Goal: Entertainment & Leisure: Consume media (video, audio)

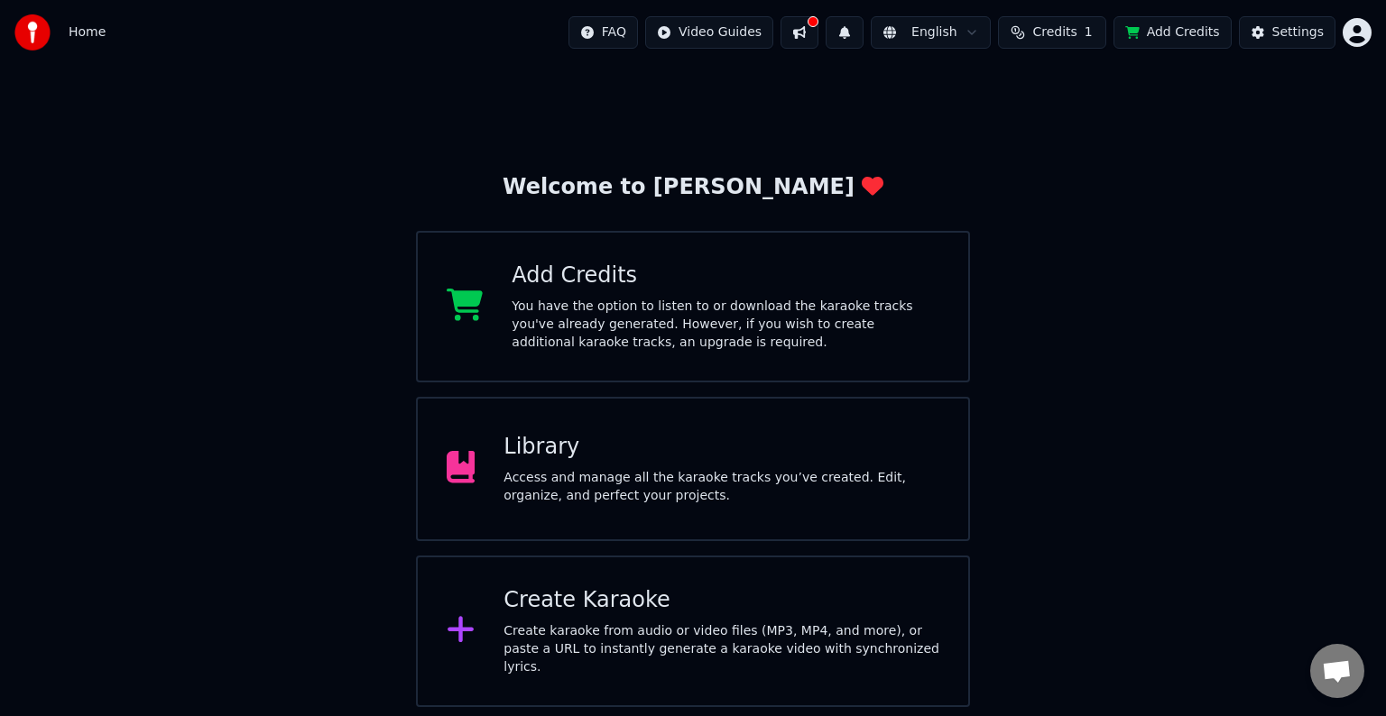
click at [738, 400] on div "Library Access and manage all the karaoke tracks you’ve created. Edit, organize…" at bounding box center [693, 469] width 554 height 144
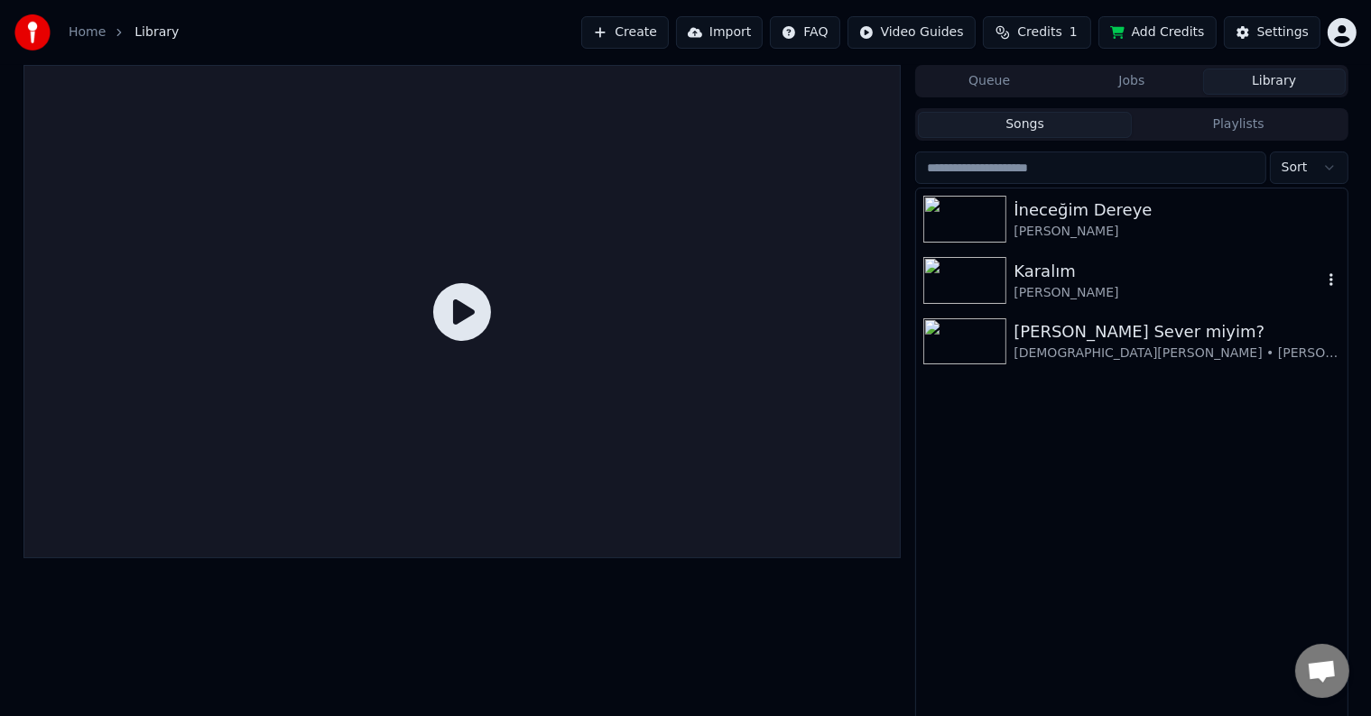
click at [1069, 325] on div "[PERSON_NAME] Sever miyim?" at bounding box center [1176, 331] width 326 height 25
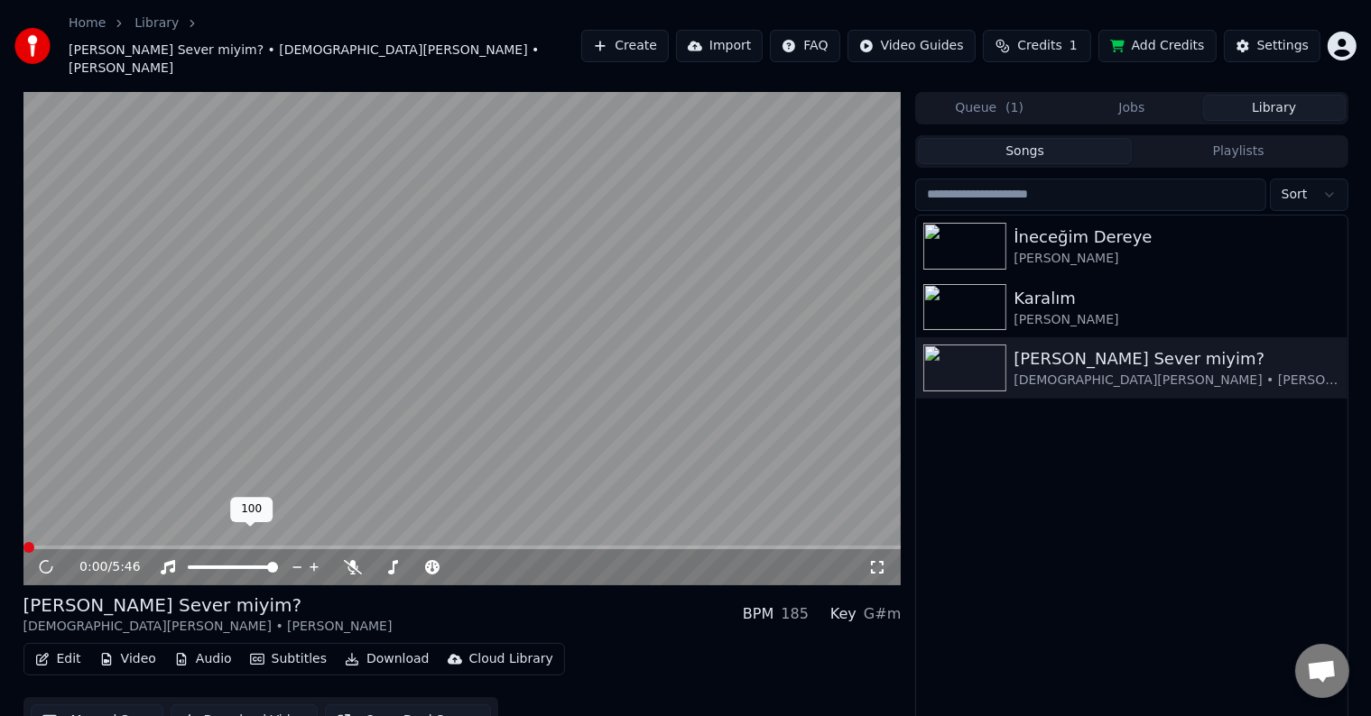
drag, startPoint x: 224, startPoint y: 538, endPoint x: 127, endPoint y: 537, distance: 96.5
click at [134, 558] on div "0:00 / 5:46" at bounding box center [473, 567] width 789 height 18
click at [267, 562] on span at bounding box center [272, 567] width 11 height 11
click at [389, 566] on span at bounding box center [418, 568] width 90 height 4
click at [406, 562] on span at bounding box center [407, 567] width 11 height 11
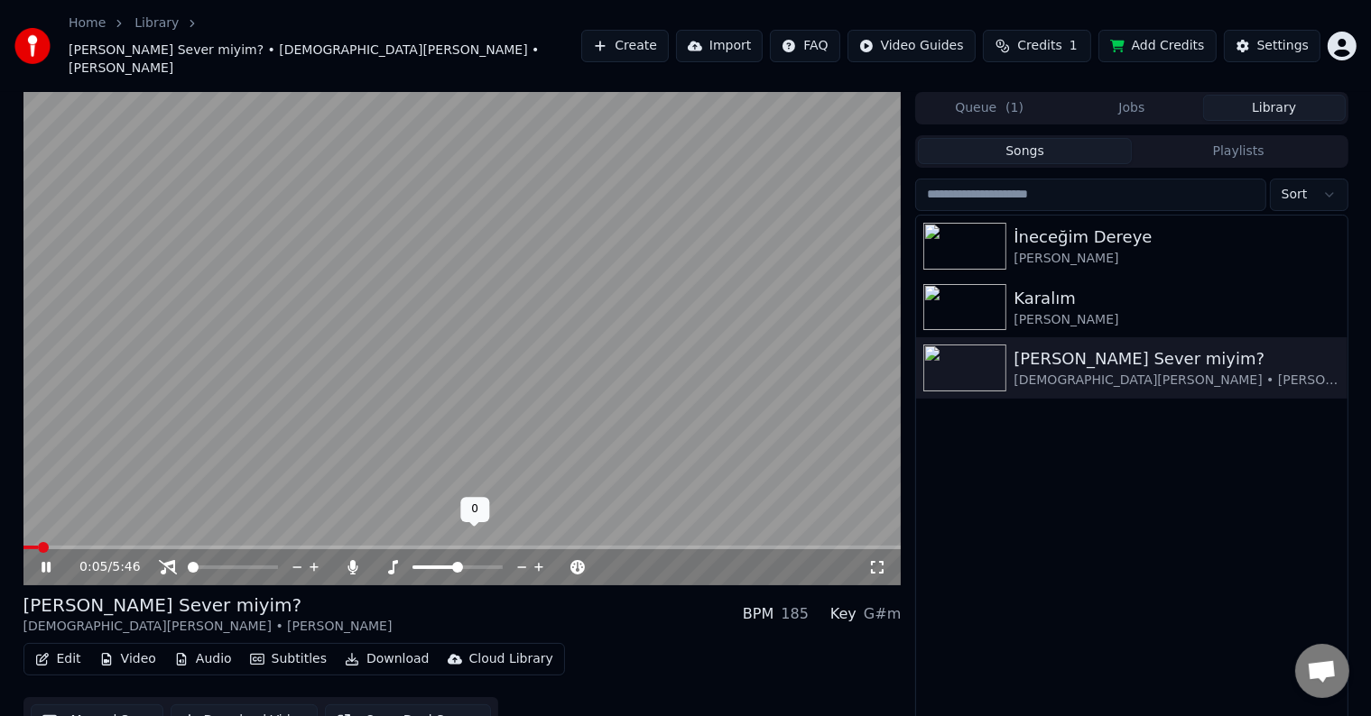
click at [439, 558] on div at bounding box center [474, 567] width 145 height 18
click at [439, 566] on span at bounding box center [427, 568] width 30 height 4
click at [206, 546] on span at bounding box center [462, 548] width 878 height 4
click at [178, 546] on span at bounding box center [106, 548] width 167 height 4
click at [188, 542] on span at bounding box center [193, 547] width 11 height 11
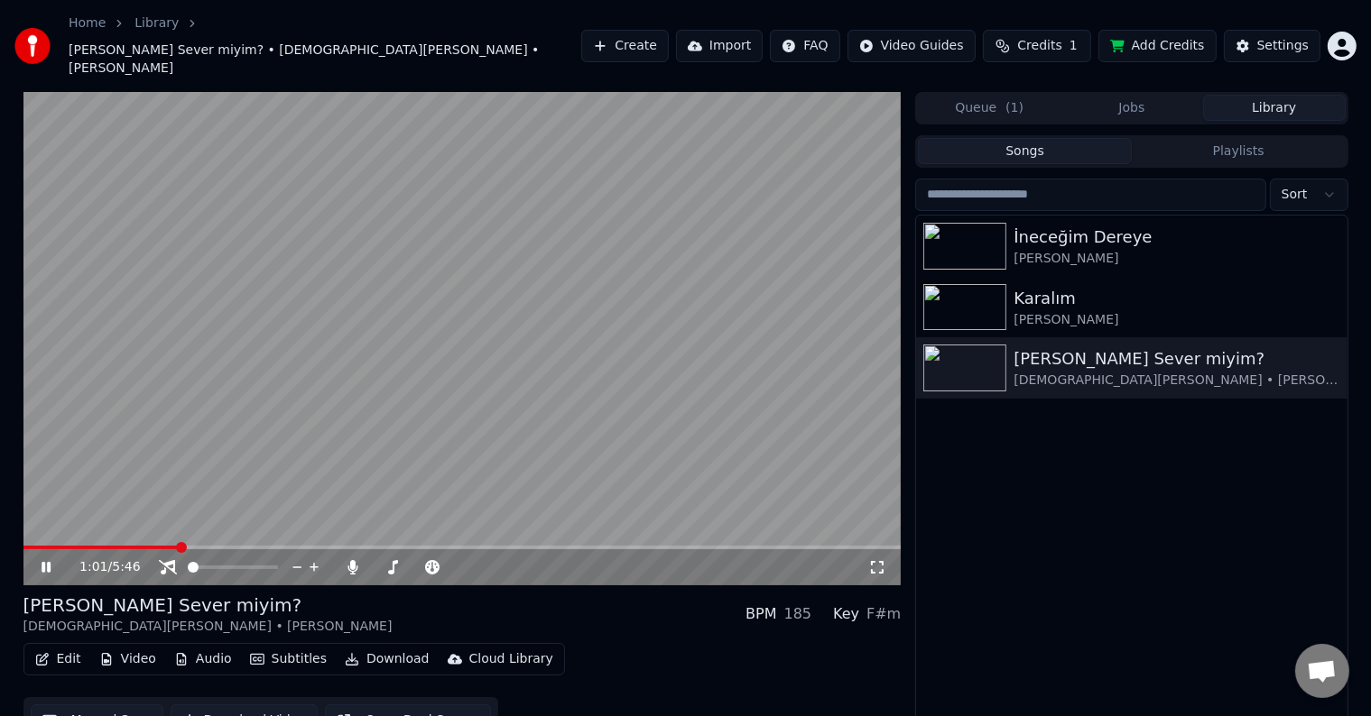
click at [168, 546] on span at bounding box center [100, 548] width 154 height 4
click at [152, 546] on span at bounding box center [90, 548] width 134 height 4
click at [143, 546] on span at bounding box center [89, 548] width 132 height 4
click at [130, 546] on span at bounding box center [76, 548] width 106 height 4
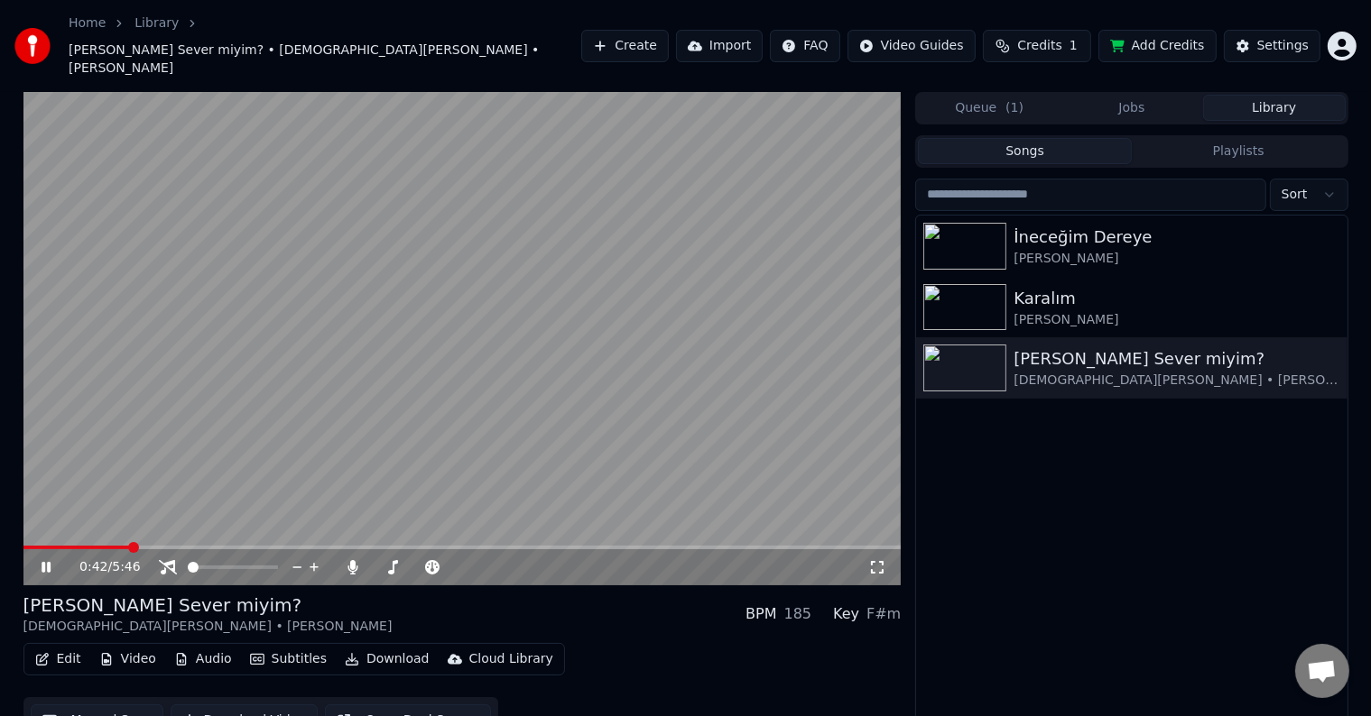
click at [130, 542] on span at bounding box center [133, 547] width 11 height 11
drag, startPoint x: 402, startPoint y: 545, endPoint x: 422, endPoint y: 544, distance: 19.9
click at [422, 558] on div at bounding box center [434, 567] width 145 height 18
click at [417, 566] on span at bounding box center [418, 568] width 90 height 4
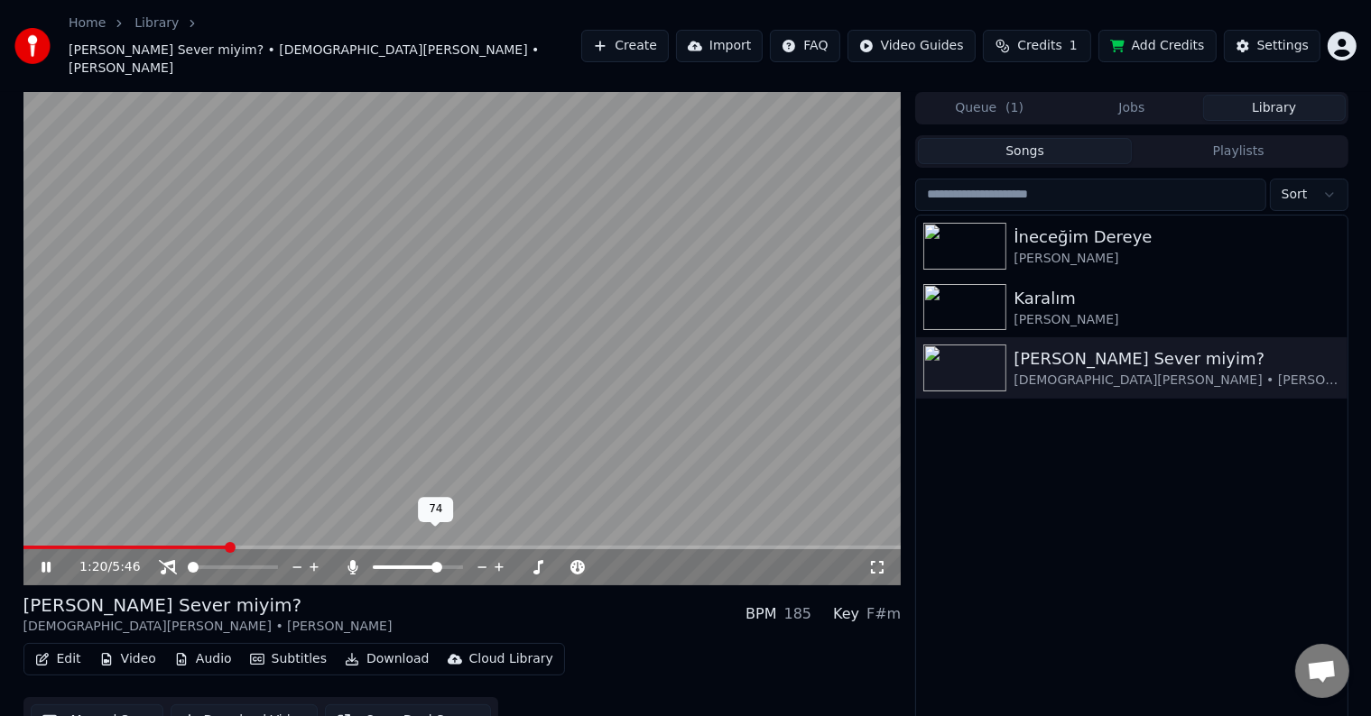
click at [442, 562] on span at bounding box center [436, 567] width 11 height 11
click at [448, 566] on span at bounding box center [418, 568] width 90 height 4
click at [478, 562] on span at bounding box center [477, 567] width 11 height 11
click at [885, 549] on div "1:59 / 5:46" at bounding box center [462, 567] width 878 height 36
click at [884, 558] on div "2:00 / 5:46" at bounding box center [462, 567] width 863 height 18
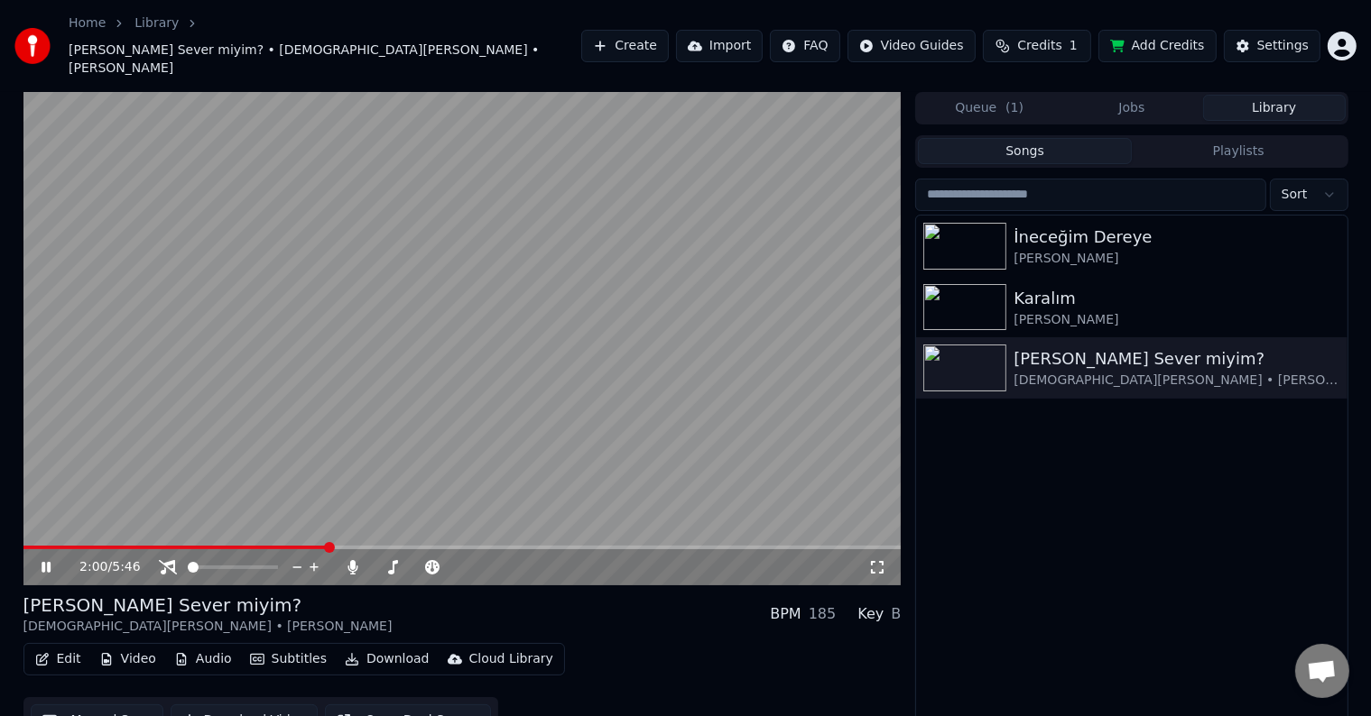
click at [883, 561] on icon at bounding box center [877, 567] width 13 height 13
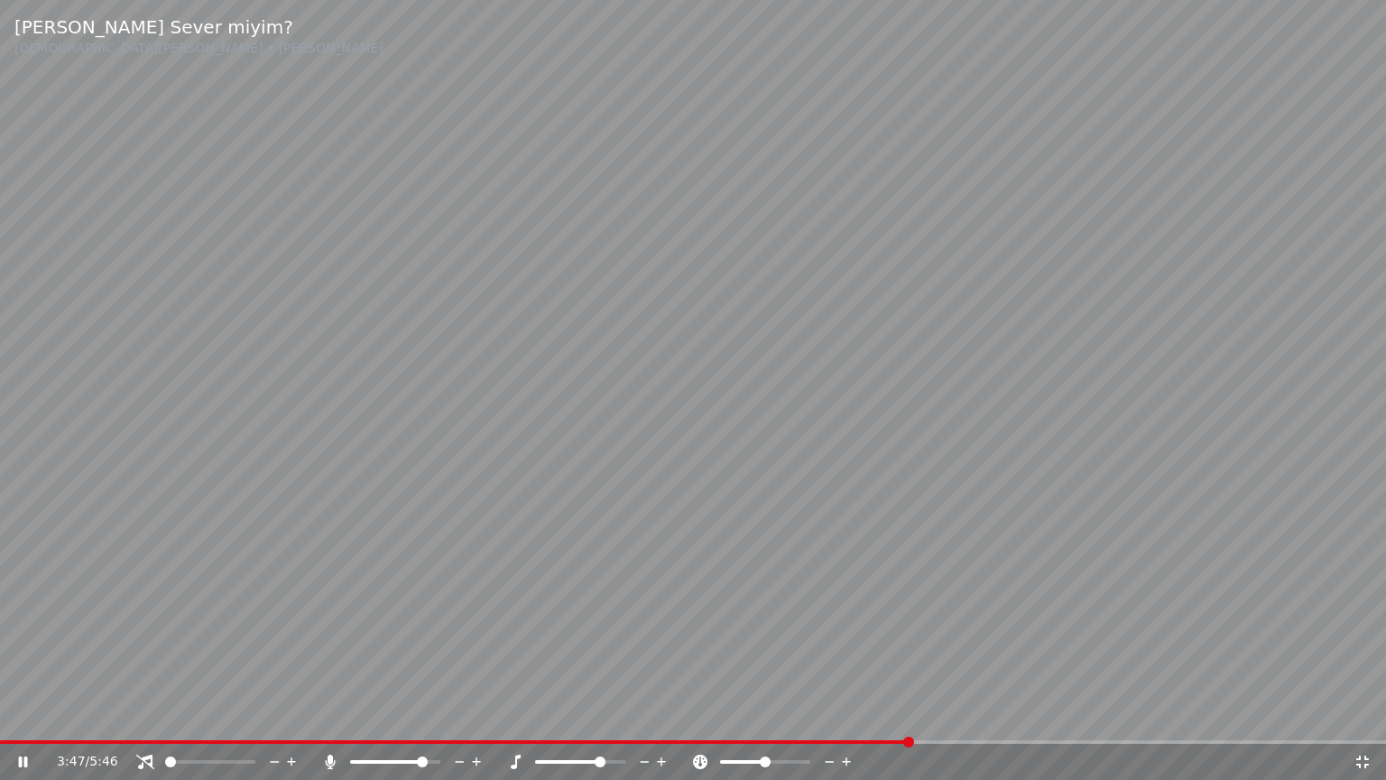
click at [641, 715] on icon at bounding box center [644, 761] width 17 height 18
click at [607, 715] on span at bounding box center [580, 762] width 90 height 4
click at [612, 715] on span at bounding box center [606, 761] width 11 height 11
drag, startPoint x: 968, startPoint y: 408, endPoint x: 934, endPoint y: 458, distance: 61.1
click at [967, 398] on video at bounding box center [693, 390] width 1386 height 780
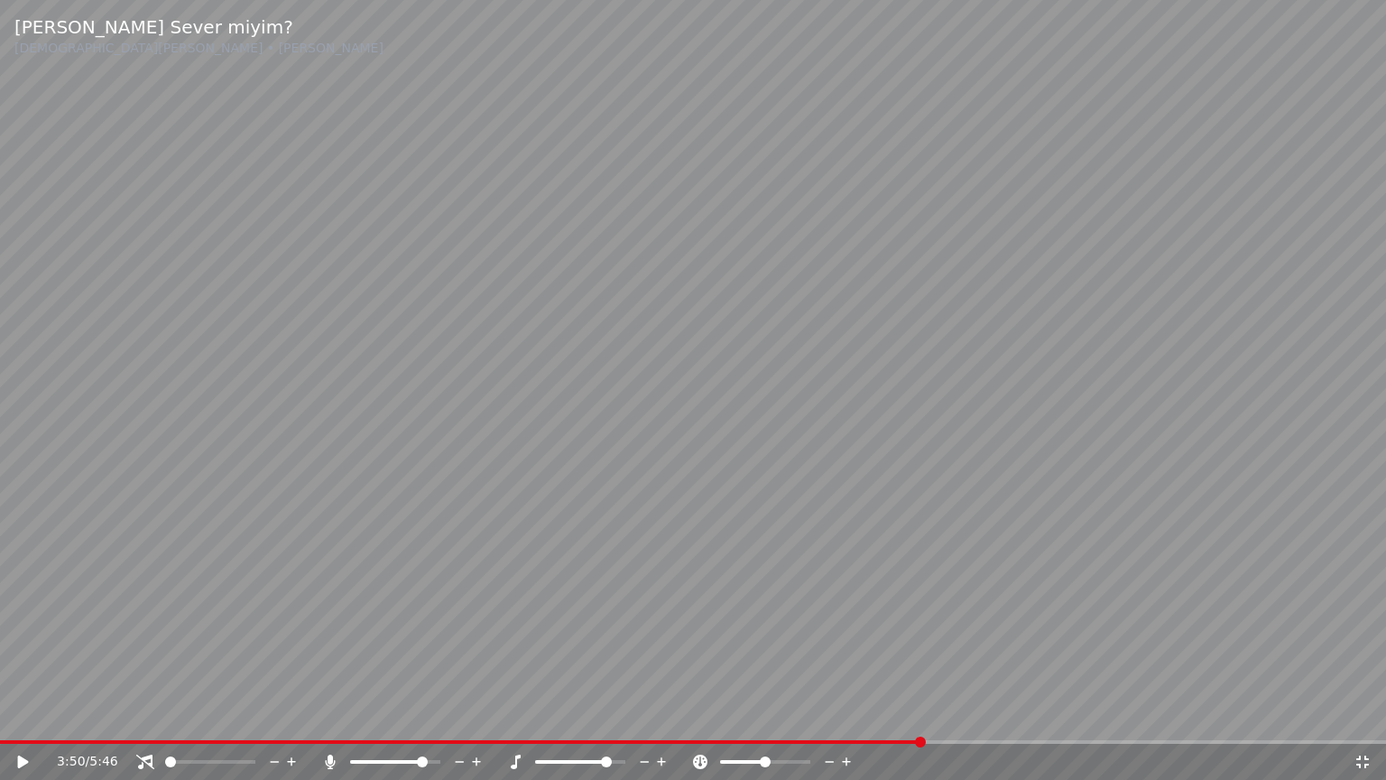
click at [1152, 520] on video at bounding box center [693, 390] width 1386 height 780
click at [1029, 715] on video at bounding box center [693, 390] width 1386 height 780
click at [1027, 715] on video at bounding box center [693, 390] width 1386 height 780
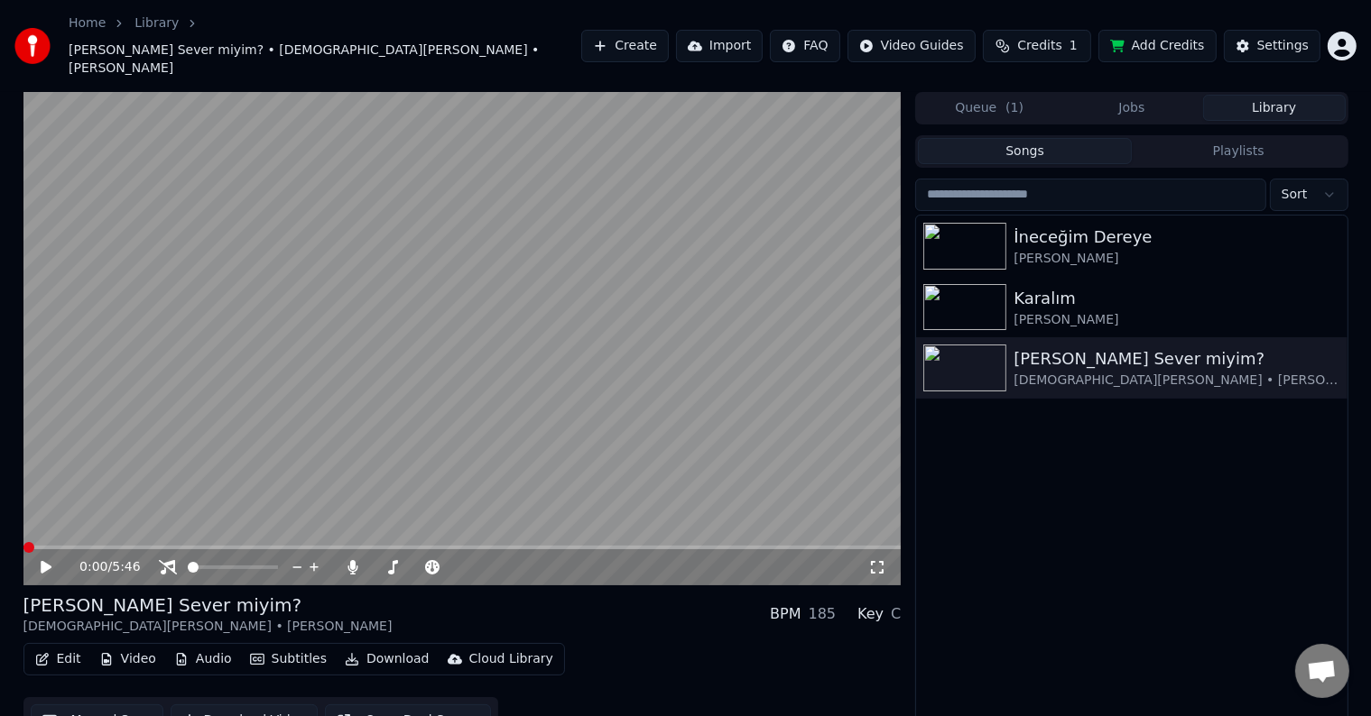
click at [587, 513] on video at bounding box center [462, 339] width 878 height 494
click at [577, 546] on div "0:00 / 5:46" at bounding box center [462, 566] width 878 height 40
click at [577, 546] on span at bounding box center [462, 548] width 878 height 4
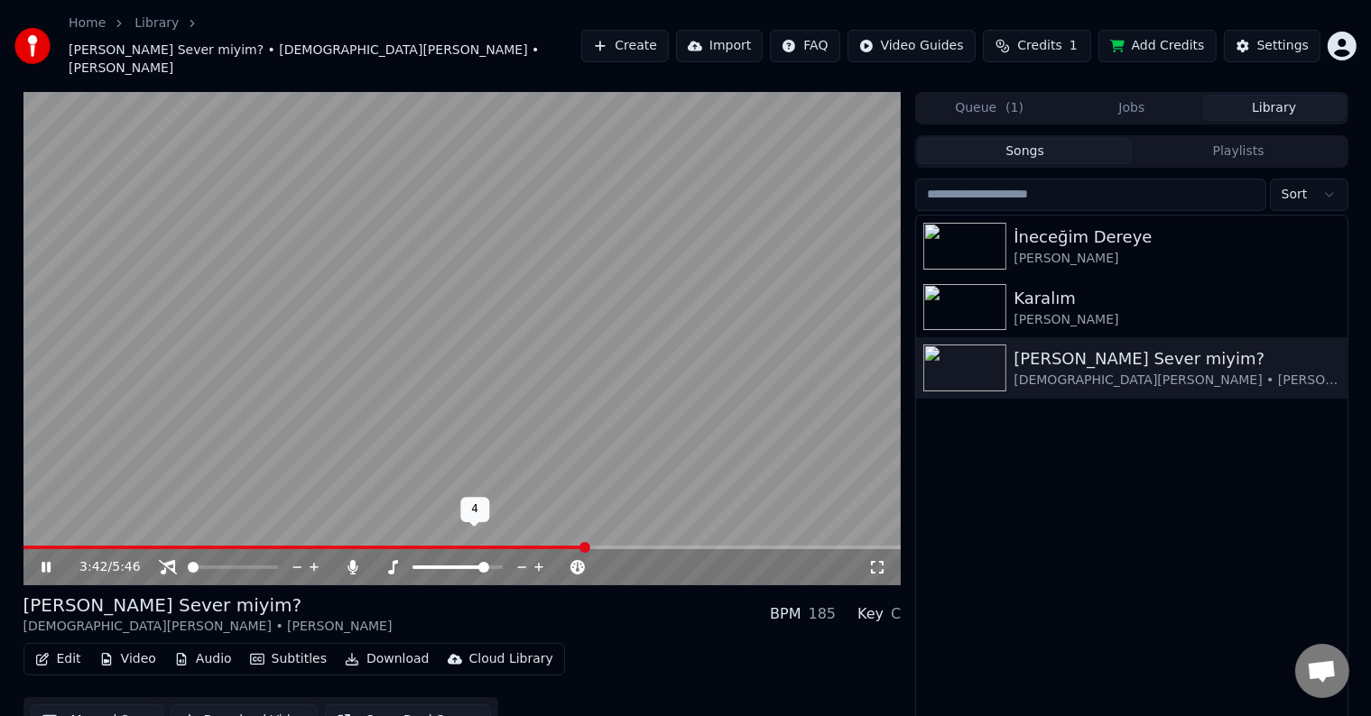
click at [531, 558] on icon at bounding box center [539, 567] width 17 height 18
drag, startPoint x: 879, startPoint y: 531, endPoint x: 878, endPoint y: 541, distance: 10.0
click at [880, 558] on div "3:43 / 5:46" at bounding box center [462, 567] width 863 height 18
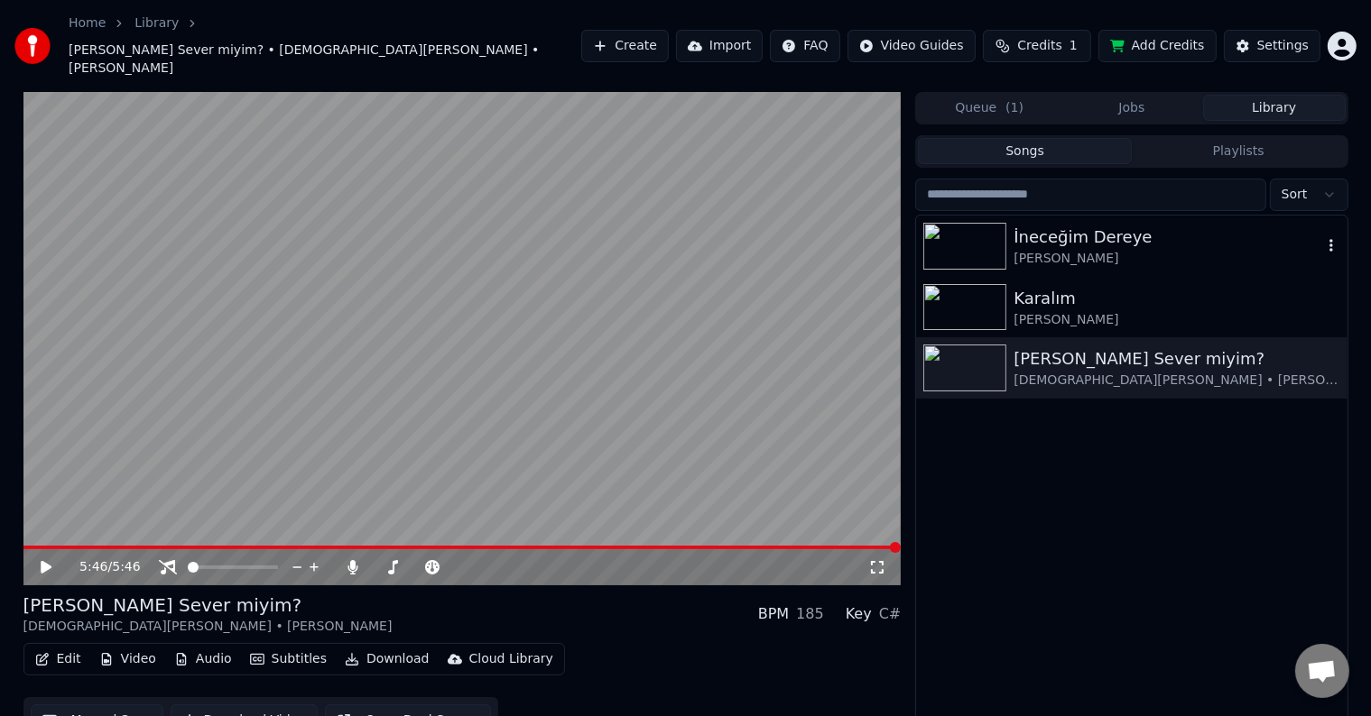
click at [960, 223] on img at bounding box center [964, 246] width 83 height 47
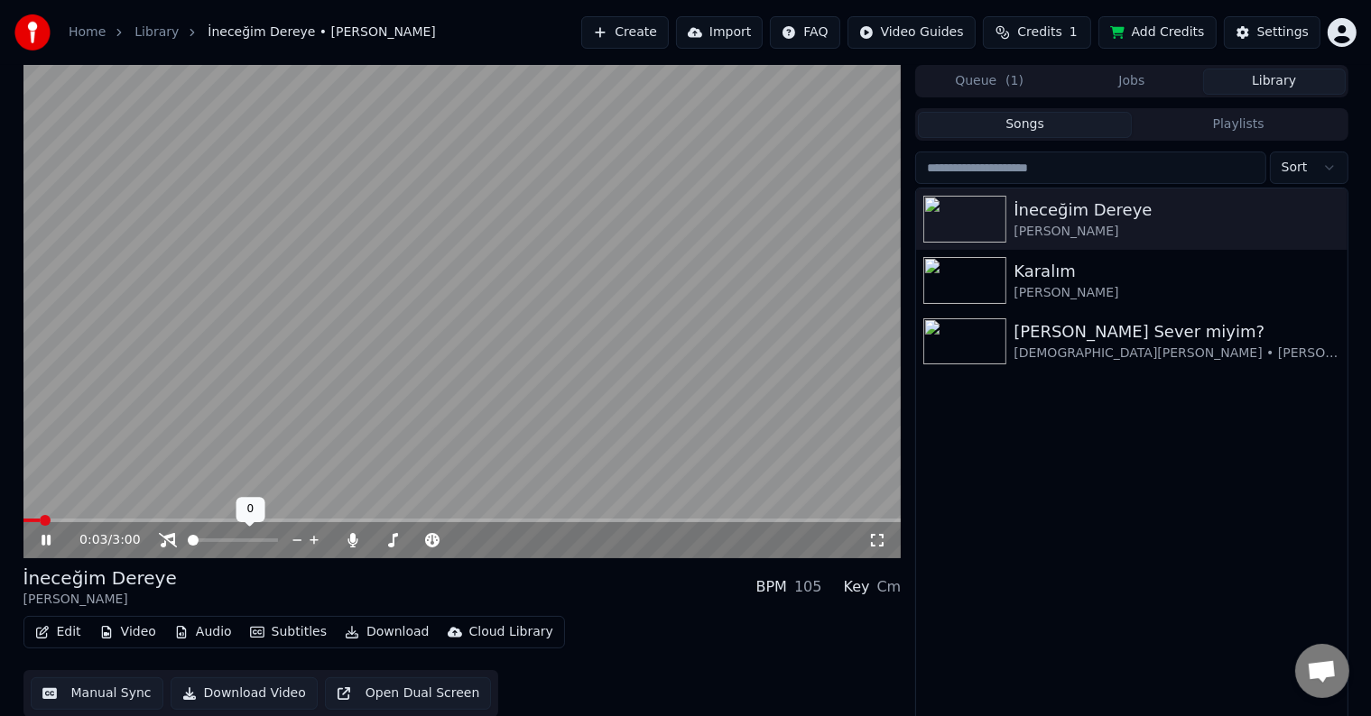
click at [198, 546] on span at bounding box center [193, 540] width 11 height 11
click at [267, 542] on span at bounding box center [272, 540] width 11 height 11
click at [192, 541] on span at bounding box center [193, 540] width 11 height 11
click at [263, 546] on span at bounding box center [257, 540] width 11 height 11
click at [266, 546] on span at bounding box center [260, 540] width 11 height 11
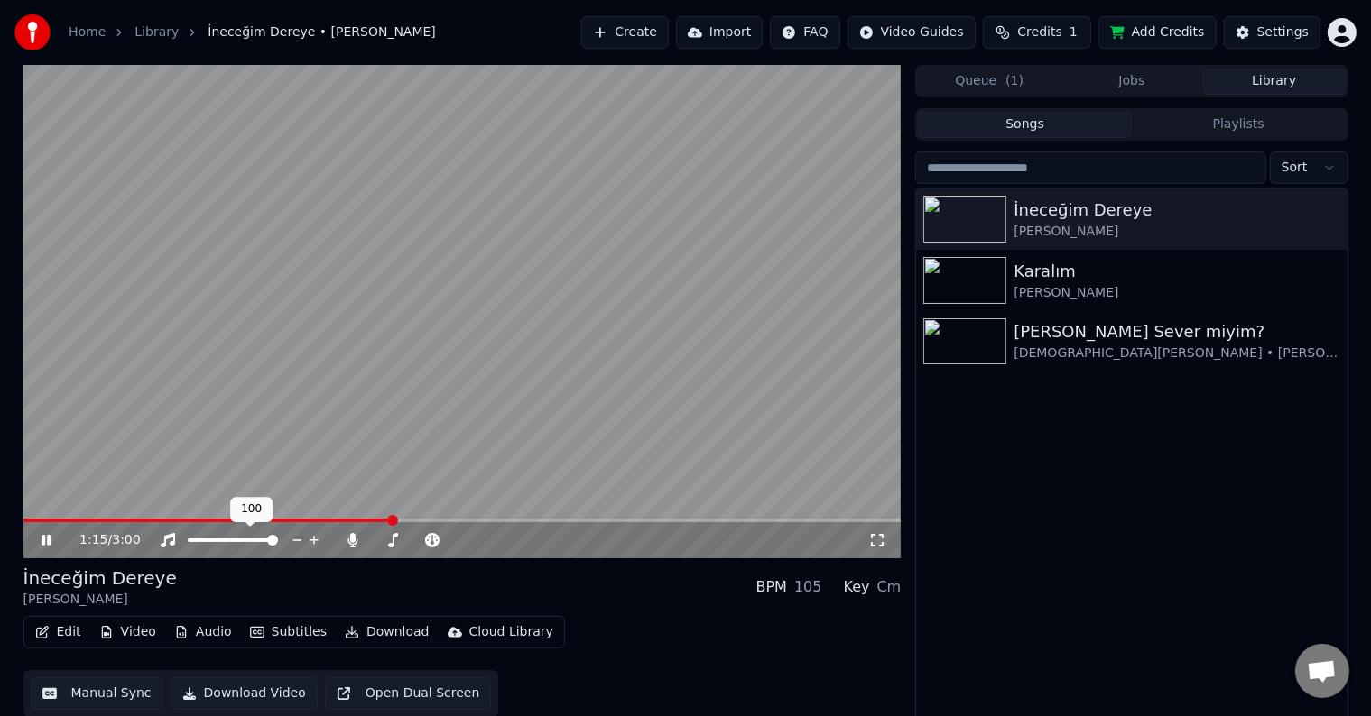
drag, startPoint x: 198, startPoint y: 542, endPoint x: 180, endPoint y: 543, distance: 19.0
click at [180, 543] on div at bounding box center [249, 540] width 145 height 18
drag, startPoint x: 203, startPoint y: 544, endPoint x: 188, endPoint y: 542, distance: 15.4
click at [188, 545] on div at bounding box center [249, 540] width 145 height 18
drag, startPoint x: 188, startPoint y: 542, endPoint x: 200, endPoint y: 538, distance: 13.4
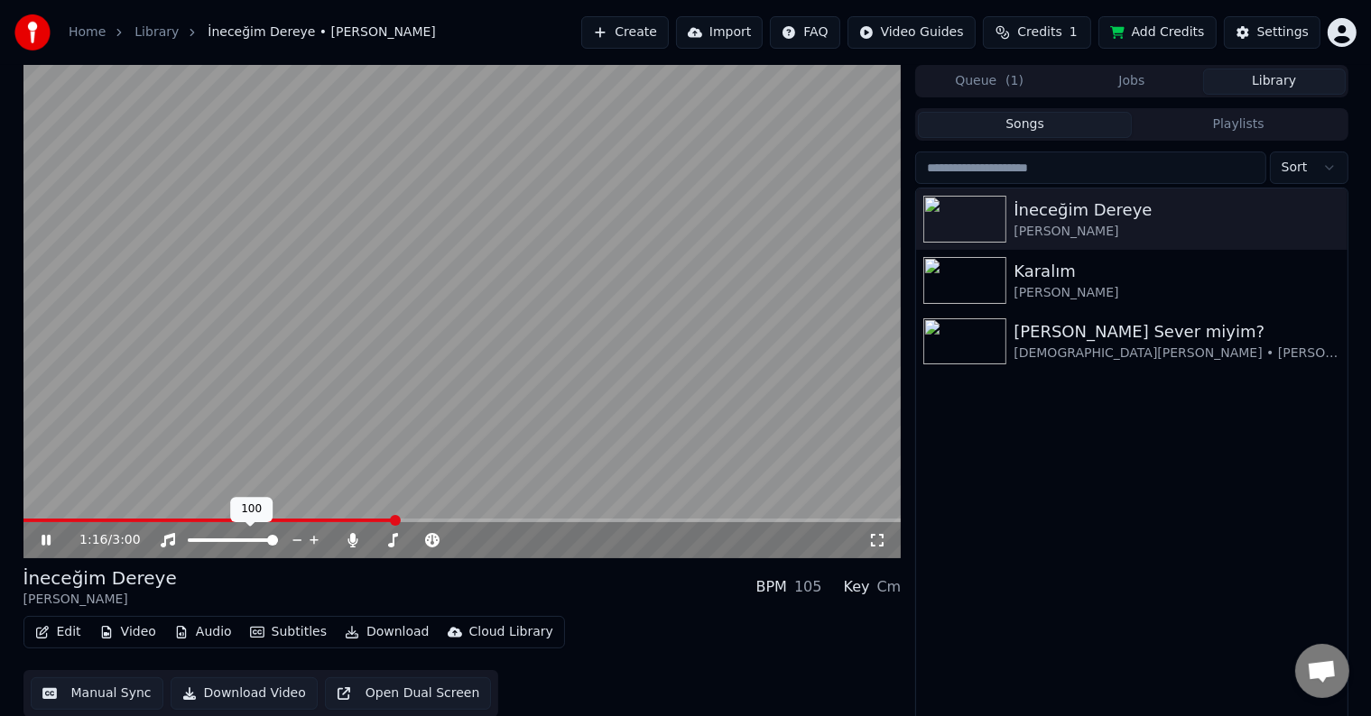
click at [192, 541] on div at bounding box center [249, 540] width 145 height 18
drag, startPoint x: 200, startPoint y: 538, endPoint x: 189, endPoint y: 541, distance: 12.3
click at [193, 540] on div at bounding box center [249, 540] width 145 height 18
click at [189, 541] on span at bounding box center [233, 541] width 90 height 4
click at [272, 539] on span at bounding box center [233, 541] width 90 height 4
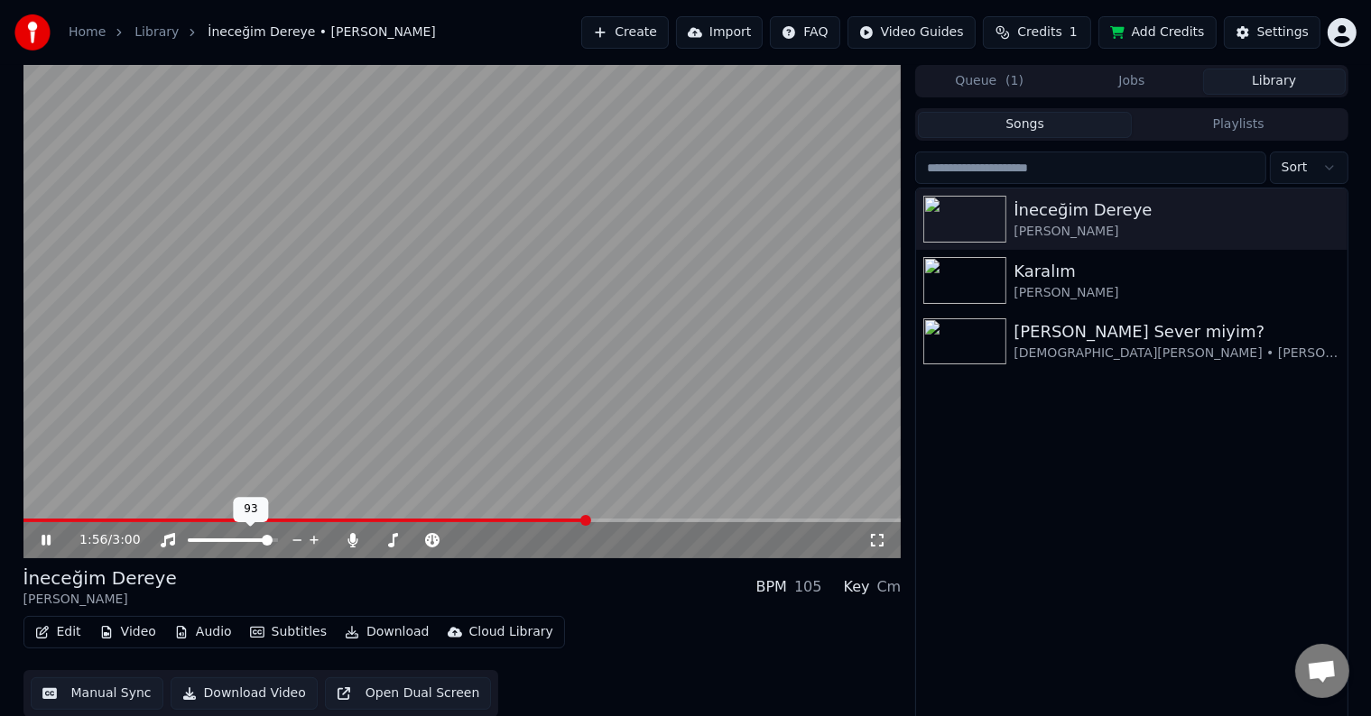
drag, startPoint x: 204, startPoint y: 535, endPoint x: 195, endPoint y: 536, distance: 9.1
click at [198, 535] on div at bounding box center [249, 540] width 145 height 18
click at [194, 537] on div at bounding box center [249, 540] width 145 height 18
click at [195, 538] on div at bounding box center [249, 540] width 145 height 18
click at [194, 540] on span at bounding box center [230, 541] width 84 height 4
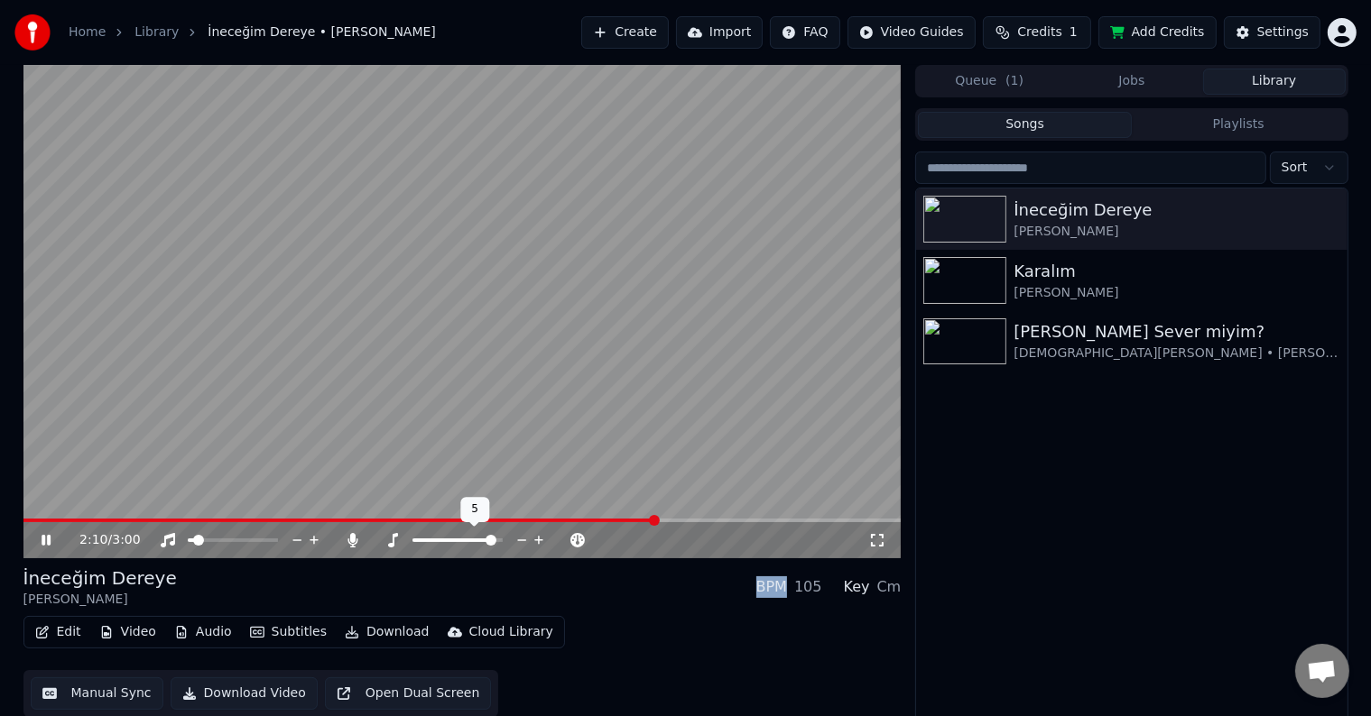
click at [534, 539] on icon at bounding box center [539, 540] width 17 height 18
click at [260, 540] on span at bounding box center [233, 541] width 90 height 4
click at [657, 600] on div "İneceğim Dereye [PERSON_NAME] BPM 105 Key C#m" at bounding box center [462, 587] width 878 height 43
click at [658, 599] on div "İneceğim Dereye [PERSON_NAME] BPM 105 Key C#m" at bounding box center [462, 587] width 878 height 43
click at [198, 542] on span at bounding box center [224, 541] width 73 height 4
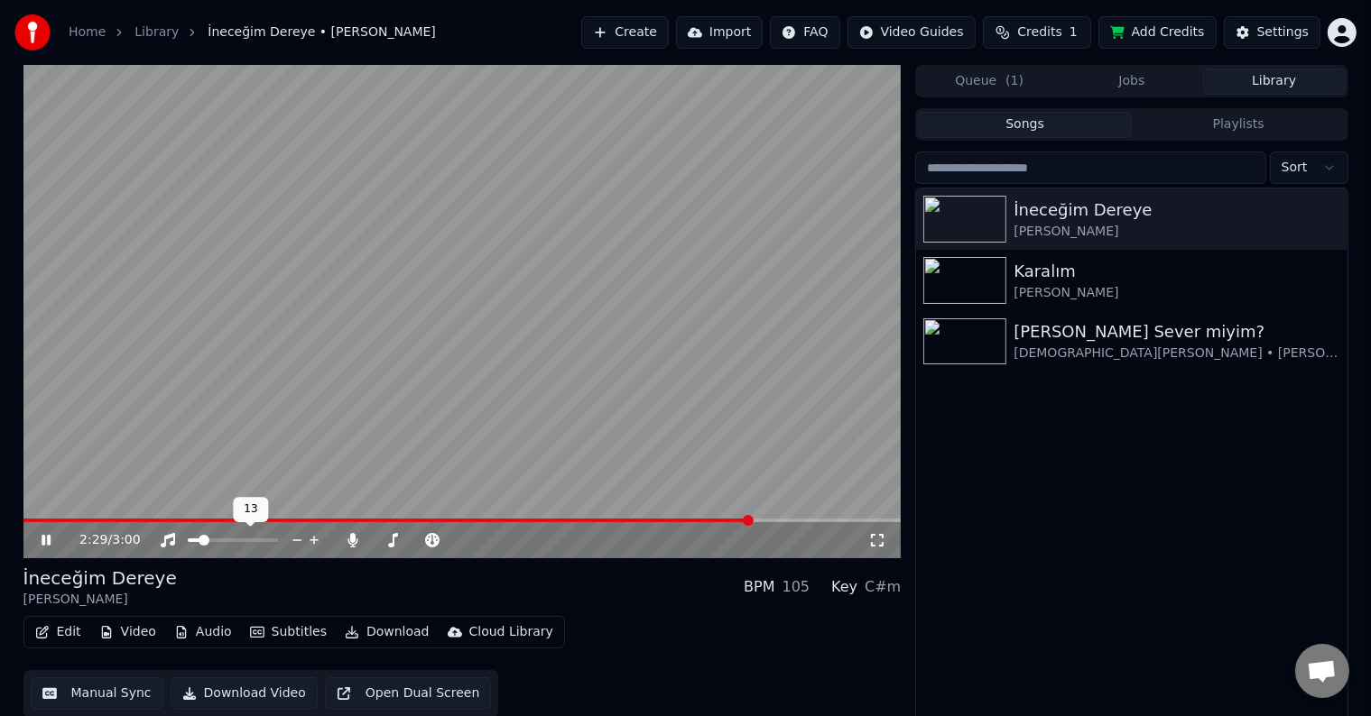
click at [195, 539] on span at bounding box center [194, 541] width 12 height 4
click at [446, 543] on div at bounding box center [474, 540] width 145 height 18
click at [455, 541] on span at bounding box center [457, 541] width 90 height 4
click at [195, 541] on span at bounding box center [200, 540] width 11 height 11
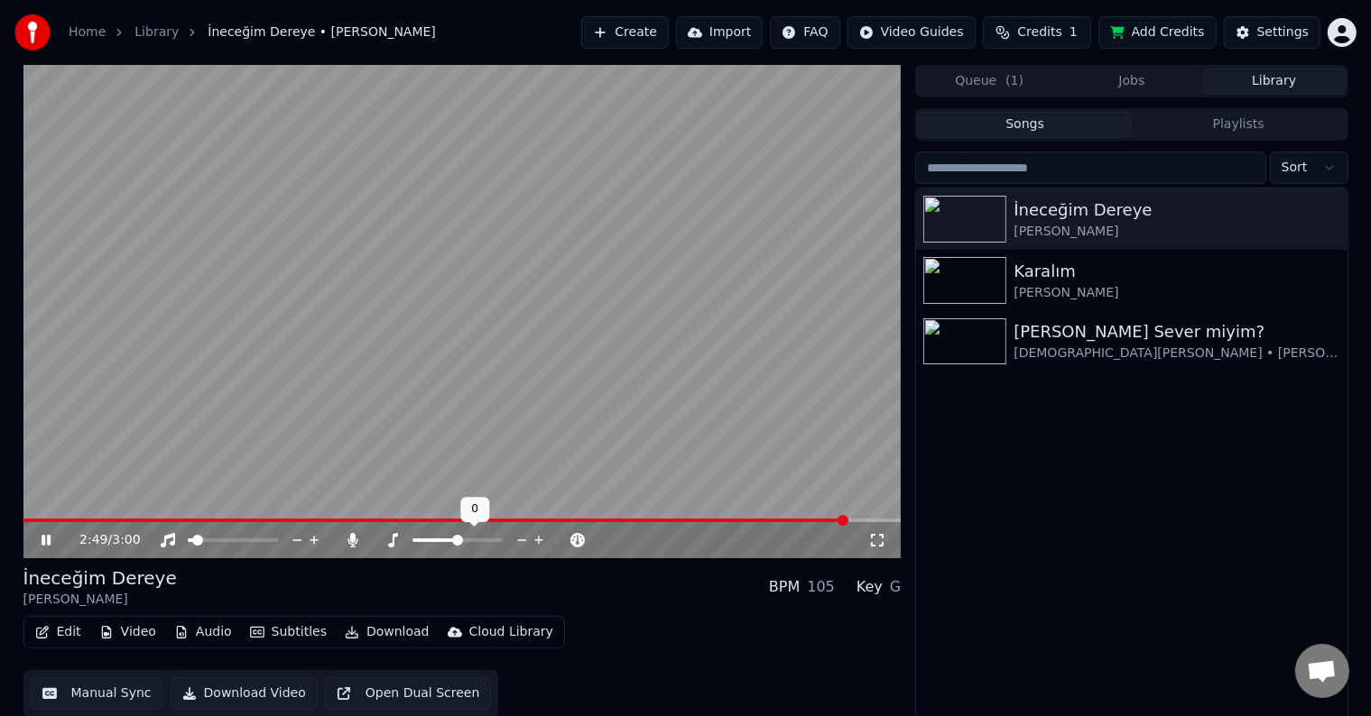
click at [523, 541] on icon at bounding box center [521, 540] width 17 height 18
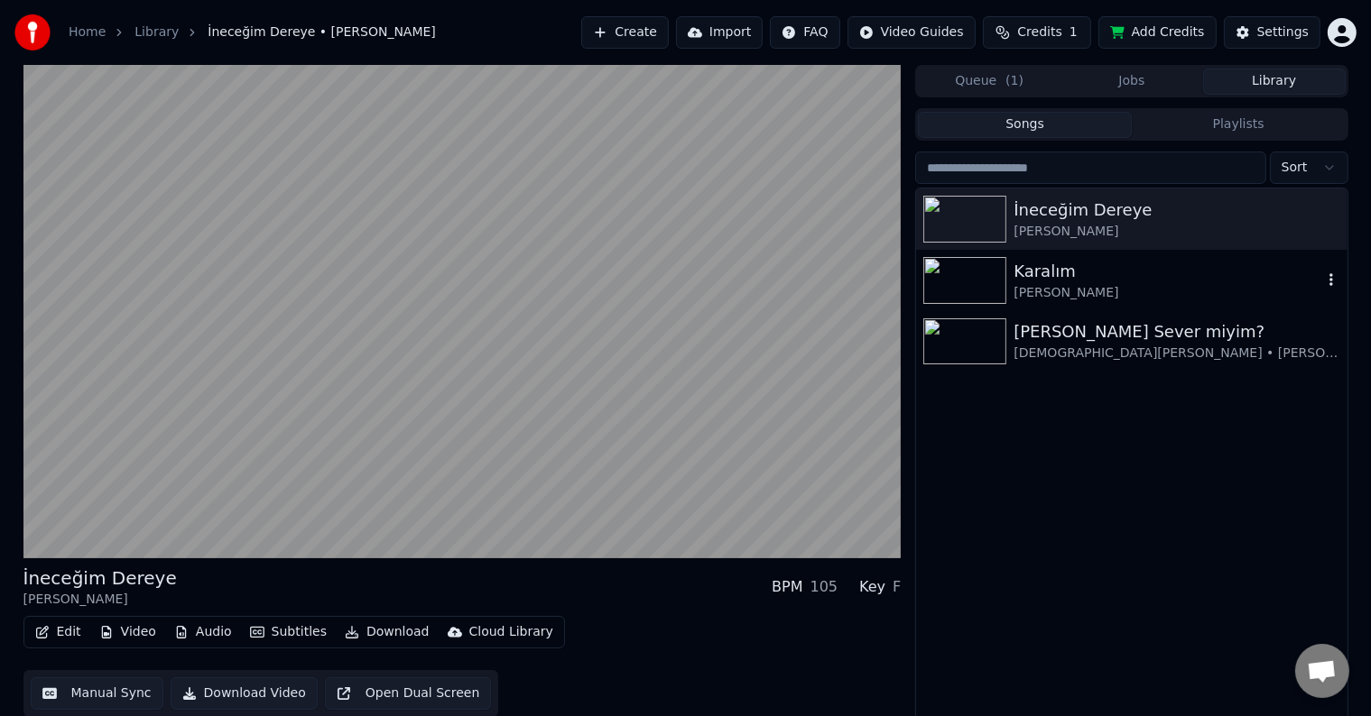
click at [955, 271] on img at bounding box center [964, 280] width 83 height 47
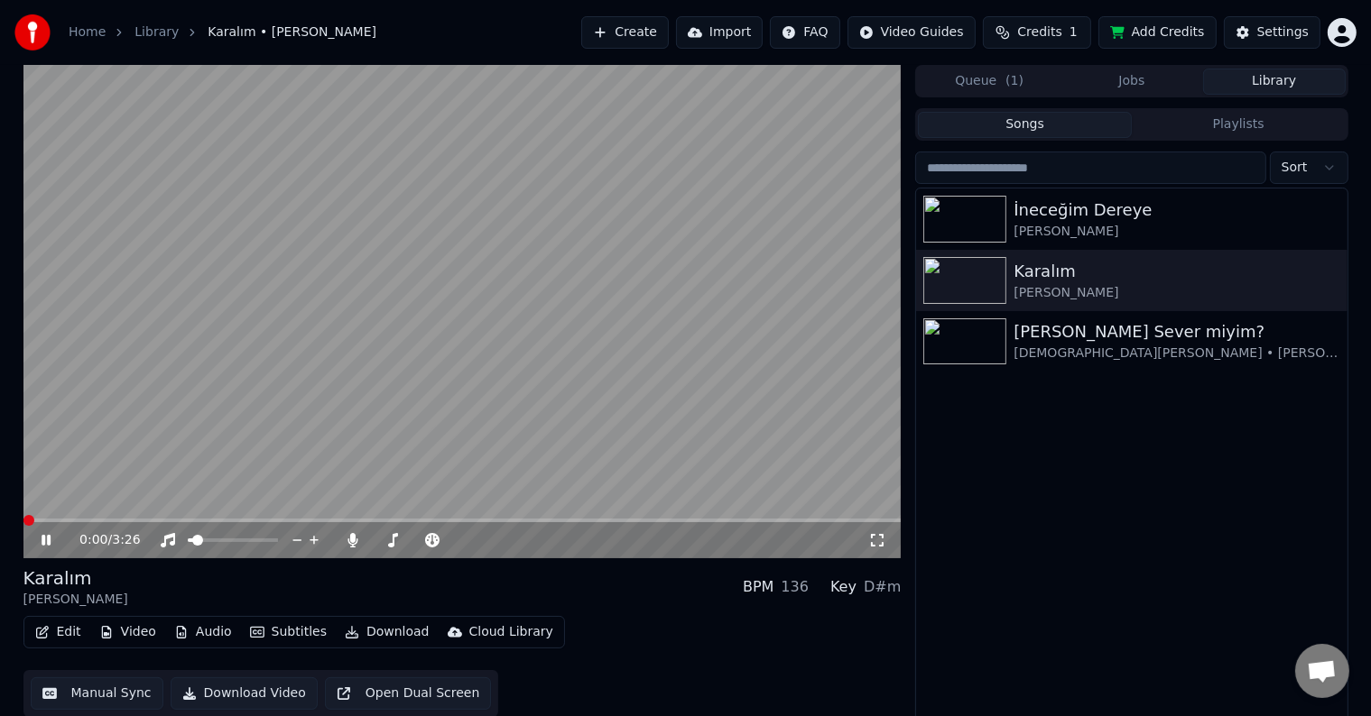
click at [267, 523] on div "0:00 / 3:26" at bounding box center [462, 540] width 878 height 36
click at [273, 523] on div "0:00 / 3:26" at bounding box center [462, 540] width 878 height 36
click at [278, 520] on span at bounding box center [462, 521] width 878 height 4
click at [192, 543] on span at bounding box center [197, 540] width 11 height 11
click at [627, 520] on span at bounding box center [462, 521] width 878 height 4
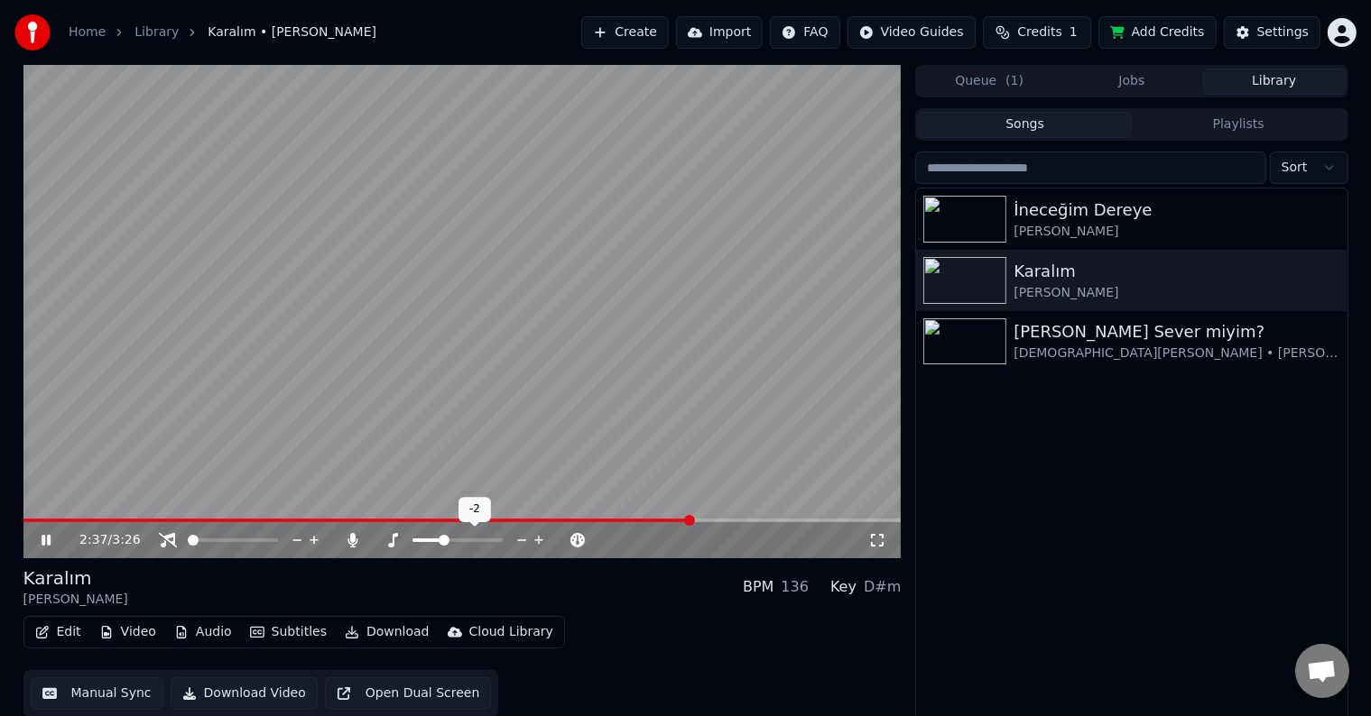
click at [533, 541] on icon at bounding box center [539, 540] width 17 height 18
click at [536, 541] on icon at bounding box center [539, 540] width 17 height 18
click at [537, 541] on icon at bounding box center [539, 540] width 17 height 18
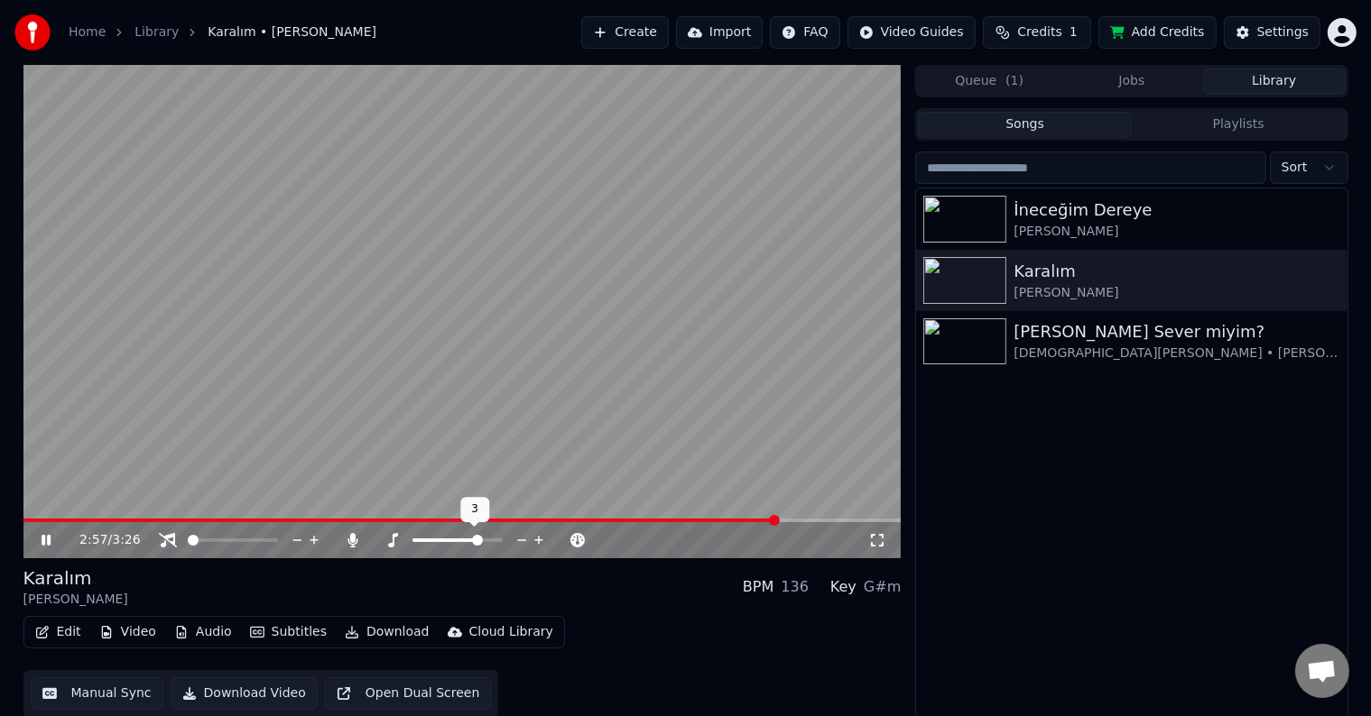
click at [514, 539] on icon at bounding box center [521, 540] width 17 height 18
click at [1057, 389] on div "İneceğim [PERSON_NAME] Karalım [PERSON_NAME] Ben Seni Sever miyim? [DEMOGRAPHIC…" at bounding box center [1131, 457] width 430 height 536
click at [933, 515] on div "İneceğim [PERSON_NAME] Karalım [PERSON_NAME] Ben Seni Sever miyim? [DEMOGRAPHIC…" at bounding box center [1131, 457] width 430 height 536
click at [801, 262] on video at bounding box center [462, 312] width 878 height 494
